Goal: Navigation & Orientation: Find specific page/section

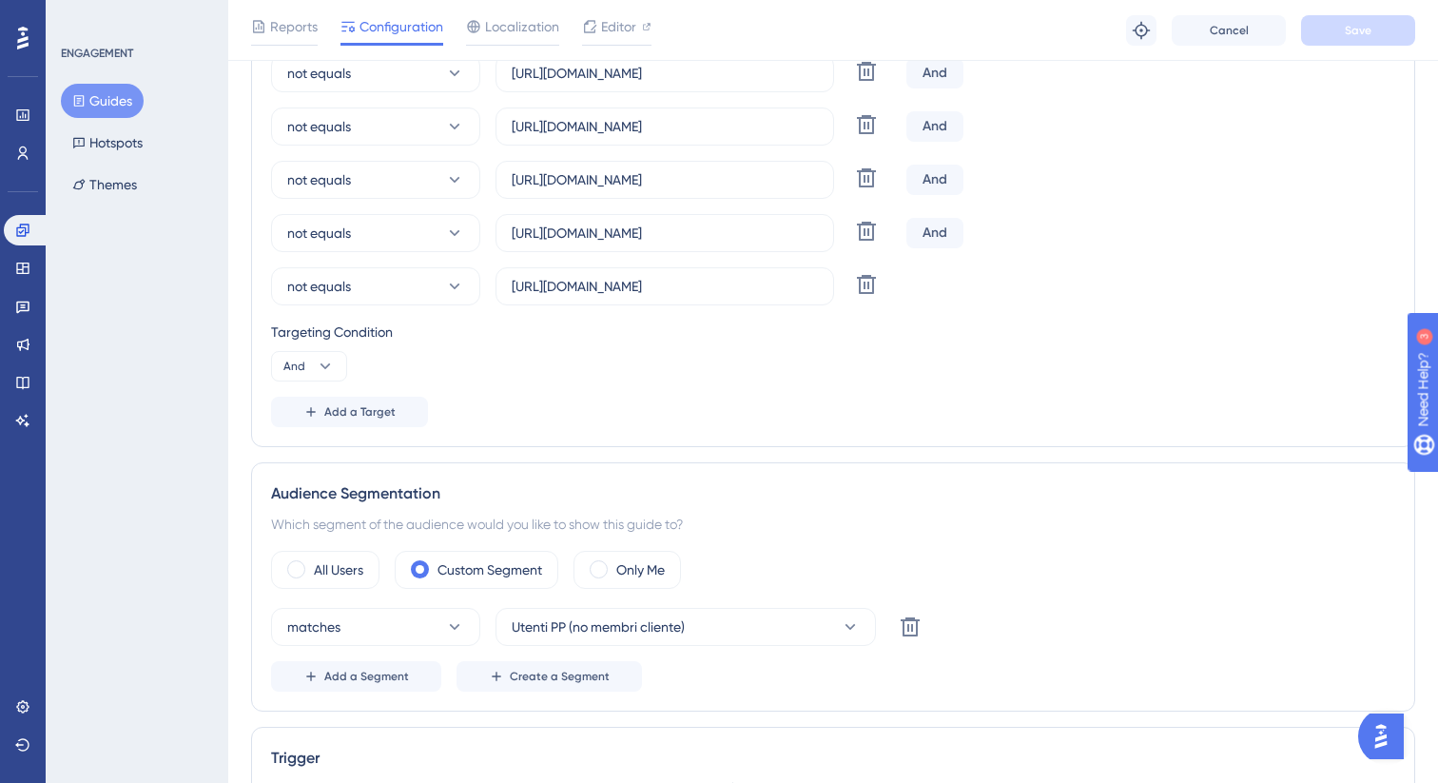
scroll to position [573, 0]
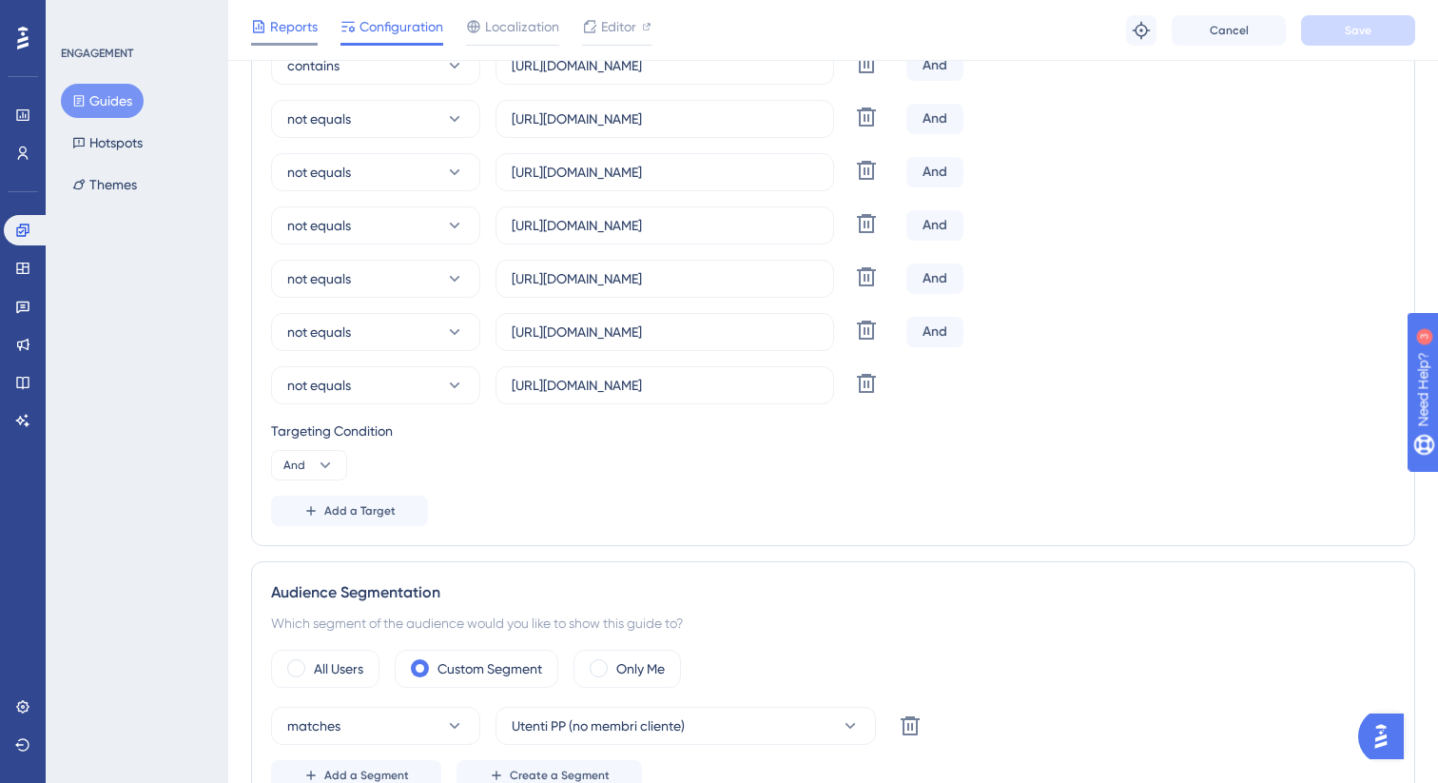
click at [309, 40] on div "Reports" at bounding box center [284, 30] width 67 height 30
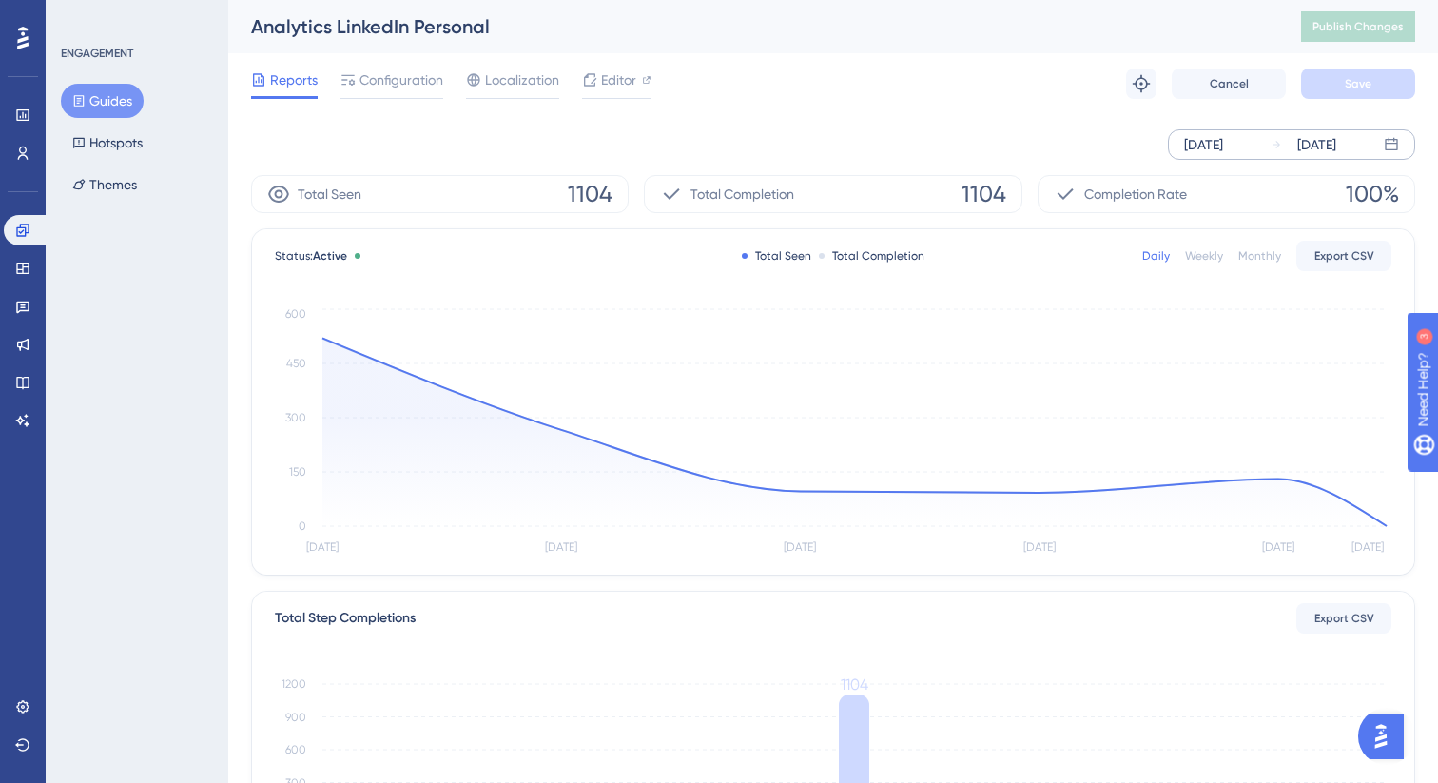
click at [1394, 144] on icon at bounding box center [1391, 144] width 12 height 12
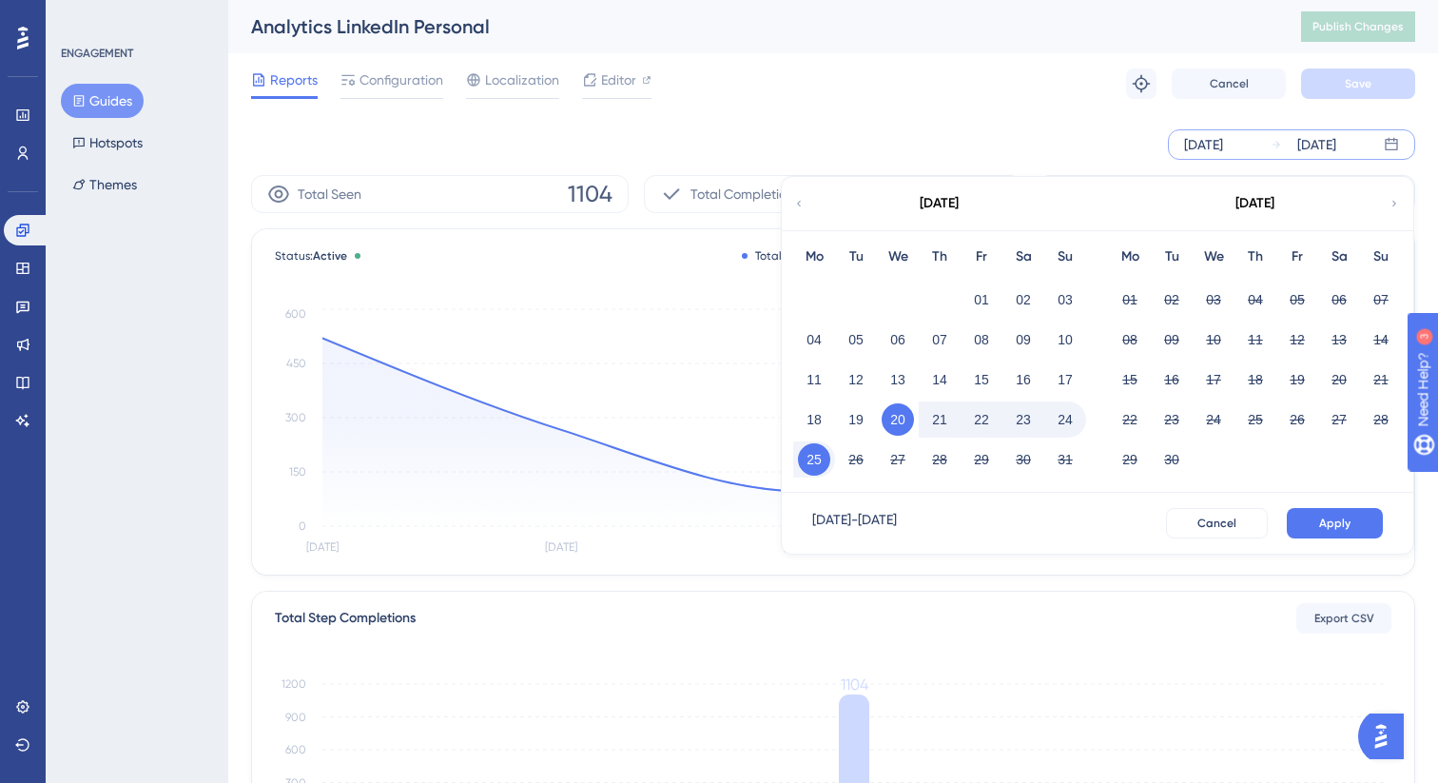
click at [1023, 93] on div "Reports Configuration Localization Editor Troubleshoot Cancel Save" at bounding box center [833, 83] width 1164 height 61
